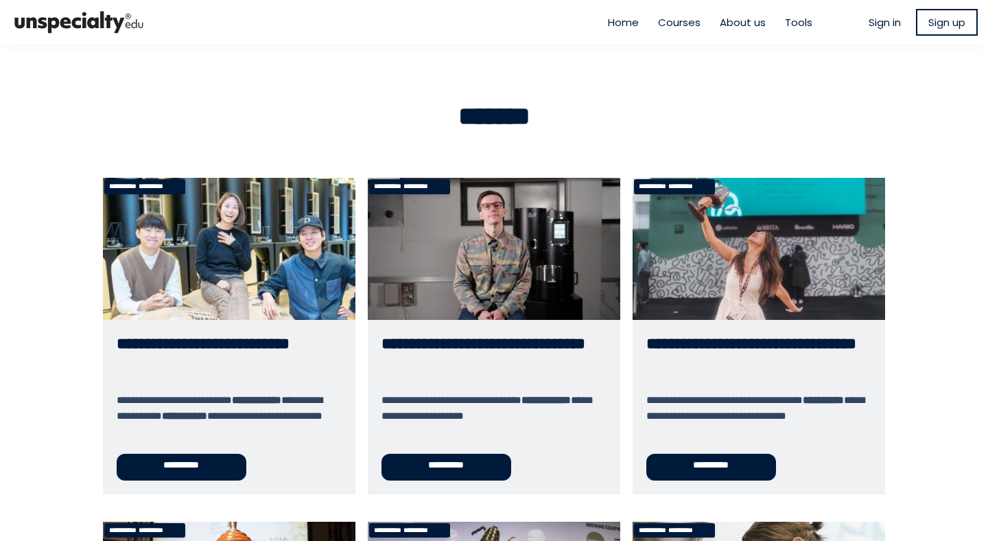
type input "**********"
click at [880, 25] on span "Sign in" at bounding box center [885, 22] width 32 height 16
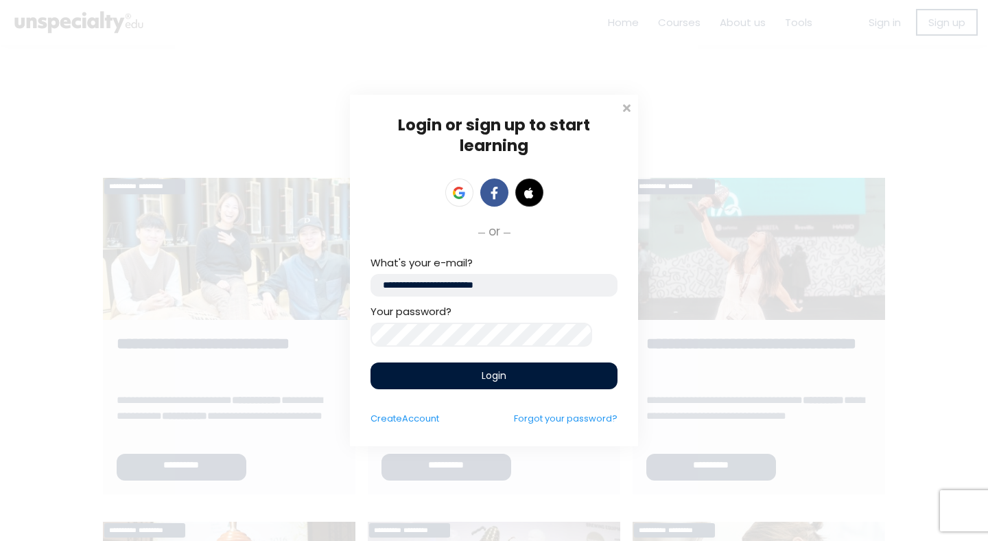
click at [537, 366] on div "Login" at bounding box center [494, 375] width 247 height 27
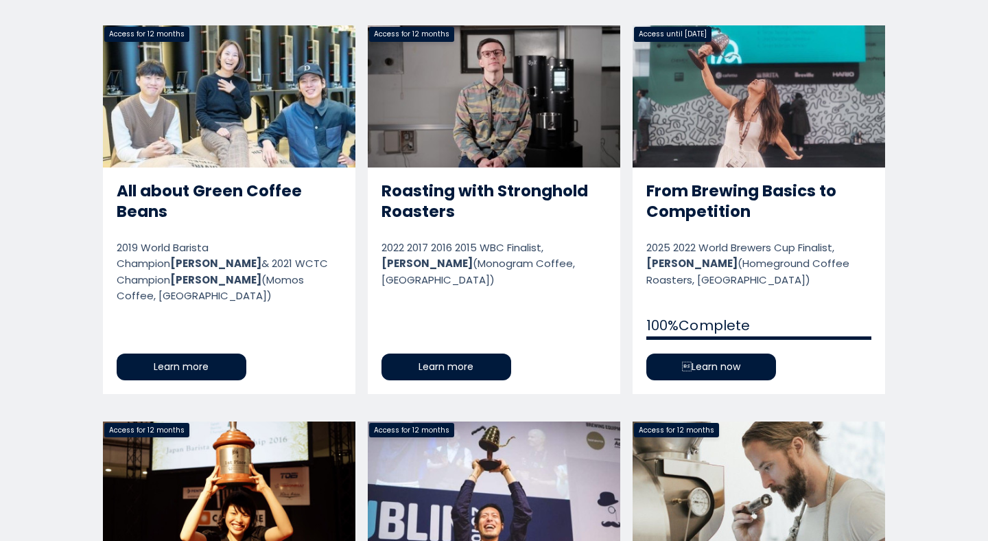
scroll to position [730, 0]
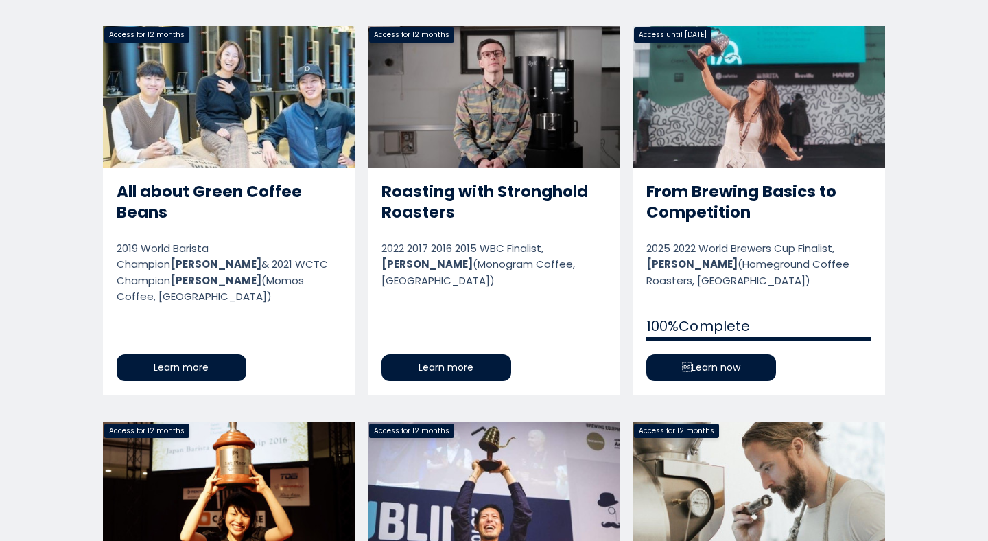
click at [726, 305] on link "From Brewing Basics to Competition" at bounding box center [759, 210] width 253 height 368
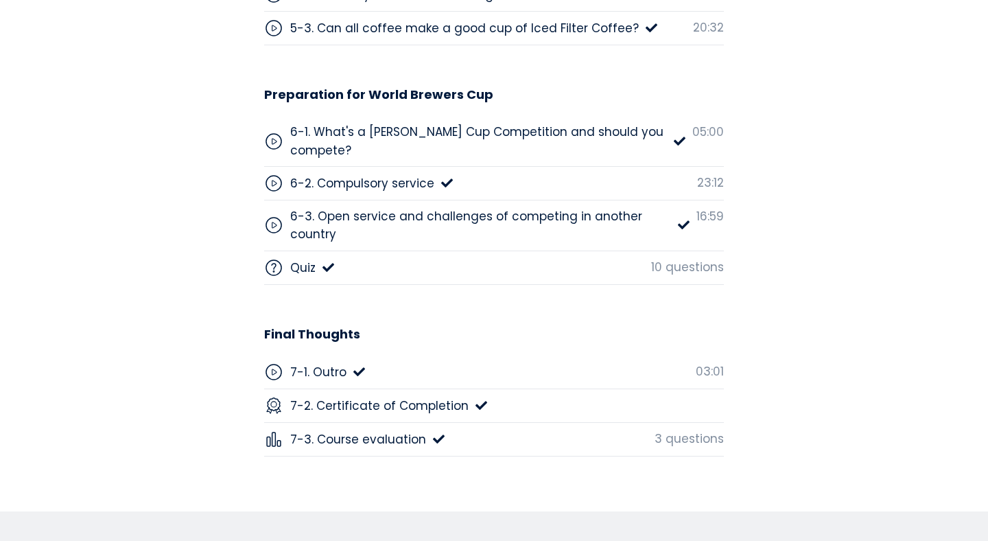
scroll to position [4742, 0]
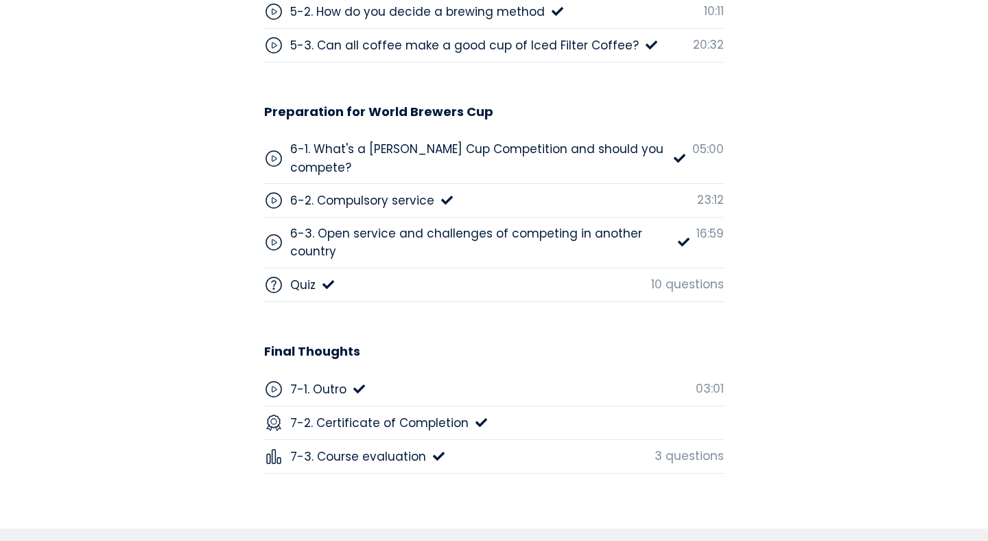
click at [355, 200] on div "6-2. Compulsory service" at bounding box center [362, 200] width 144 height 18
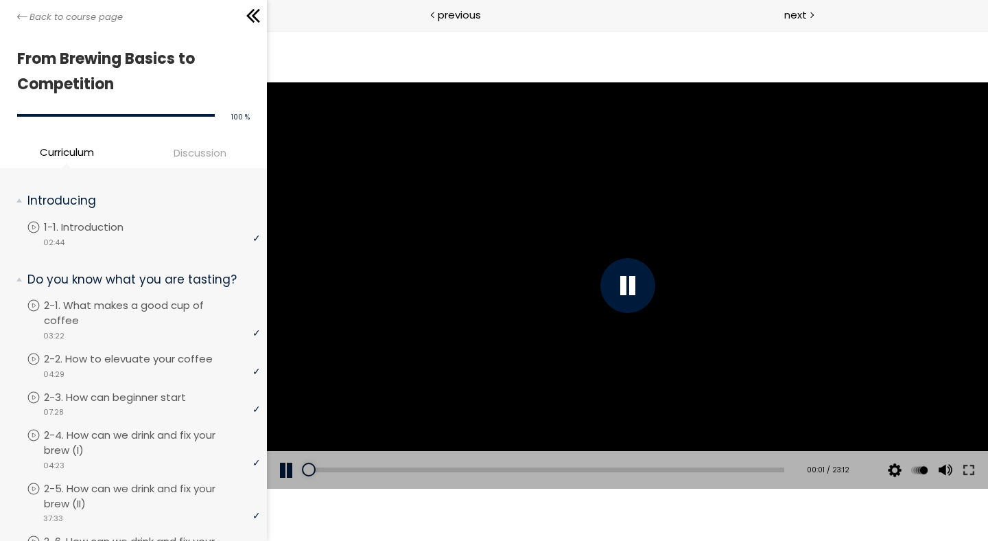
click at [624, 283] on div at bounding box center [627, 285] width 55 height 55
click at [624, 283] on div at bounding box center [626, 285] width 721 height 406
click at [965, 466] on button at bounding box center [968, 470] width 25 height 38
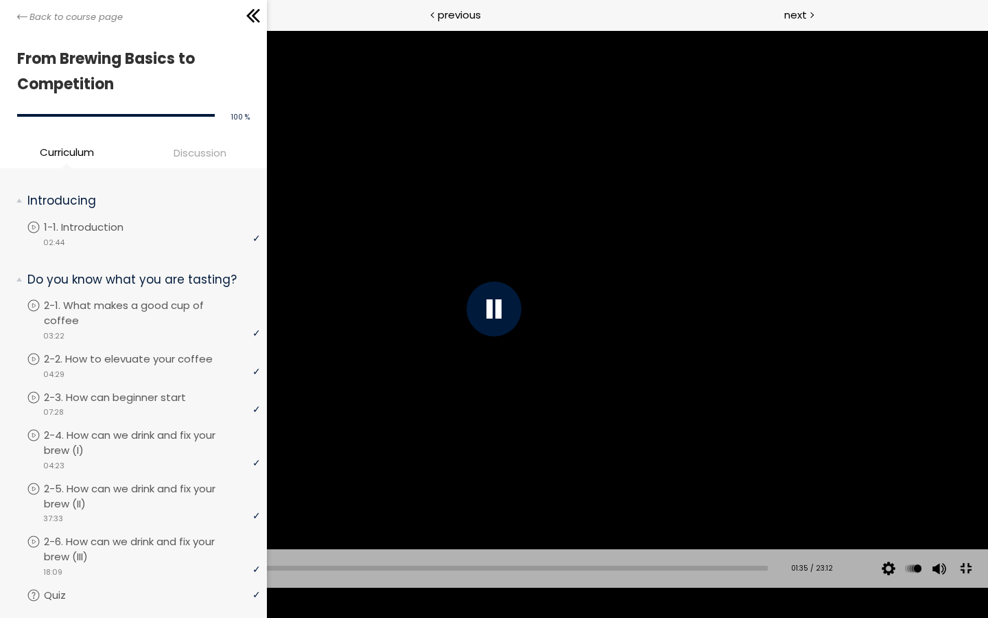
click at [80, 540] on div "01:16" at bounding box center [404, 567] width 727 height 5
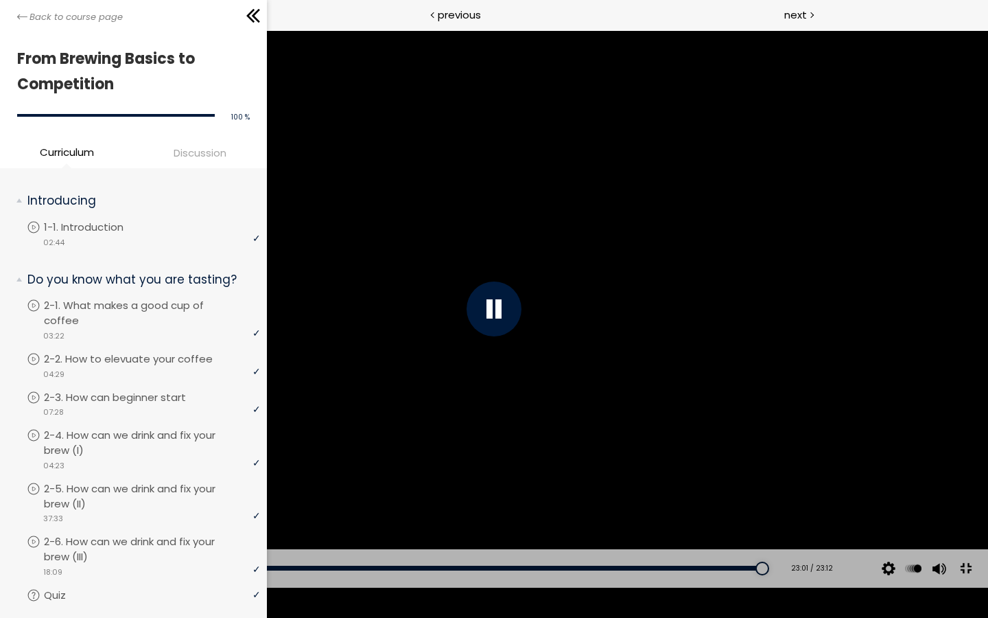
click at [971, 540] on button at bounding box center [965, 568] width 31 height 31
